Goal: Navigation & Orientation: Understand site structure

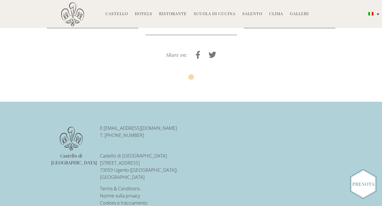
scroll to position [723, 0]
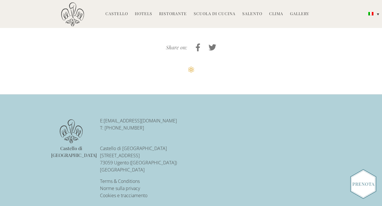
click at [144, 14] on link "Hotels" at bounding box center [143, 14] width 17 height 7
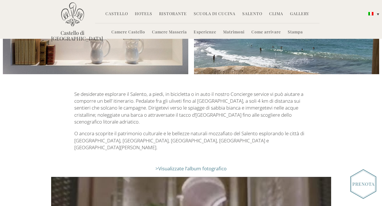
scroll to position [915, 0]
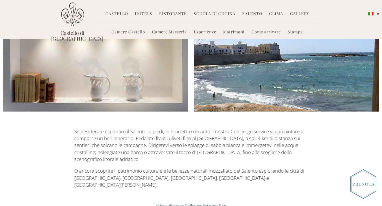
click at [166, 14] on link "Ristorante" at bounding box center [173, 14] width 28 height 7
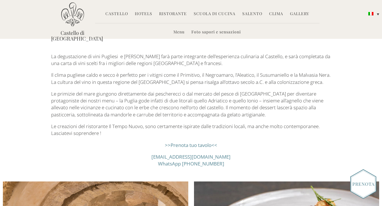
scroll to position [527, 0]
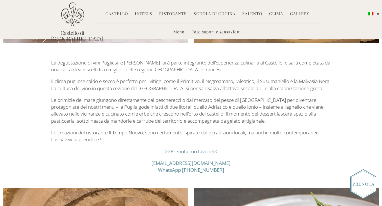
click at [188, 169] on link "WhatsApp [PHONE_NUMBER]" at bounding box center [191, 170] width 66 height 7
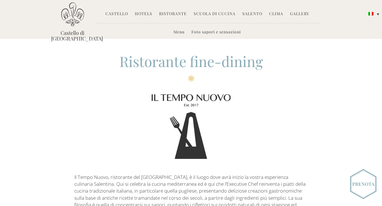
click at [143, 13] on link "Hotels" at bounding box center [143, 14] width 17 height 7
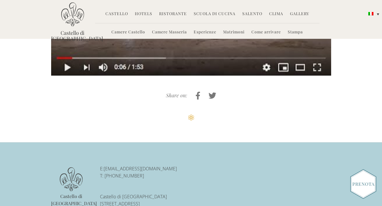
scroll to position [1210, 0]
click at [209, 14] on link "Scuola di Cucina" at bounding box center [215, 14] width 42 height 7
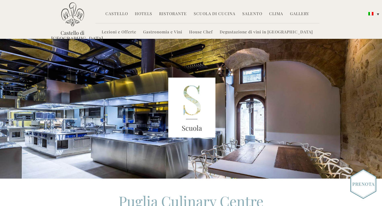
click at [247, 12] on link "Salento" at bounding box center [252, 14] width 20 height 7
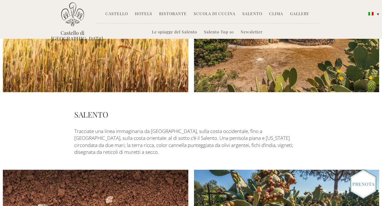
scroll to position [671, 0]
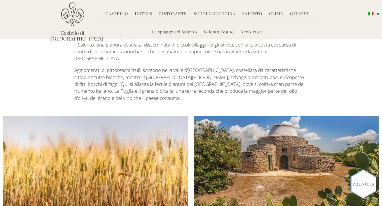
click at [273, 13] on link "Clima" at bounding box center [276, 14] width 14 height 7
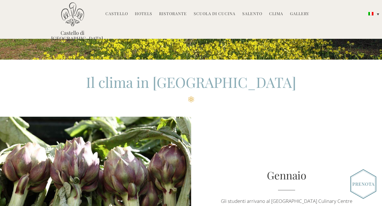
scroll to position [111, 0]
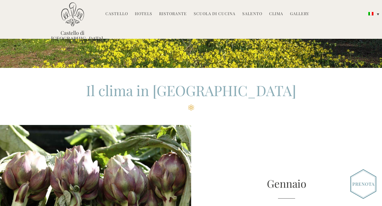
click at [295, 14] on link "Gallery" at bounding box center [299, 14] width 19 height 7
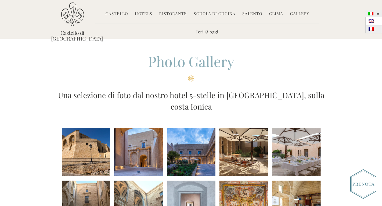
click at [372, 30] on img at bounding box center [370, 28] width 5 height 3
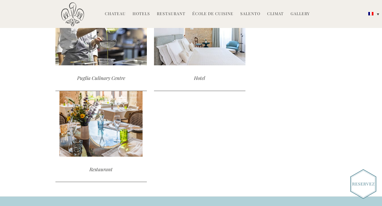
scroll to position [503, 0]
